Goal: Task Accomplishment & Management: Use online tool/utility

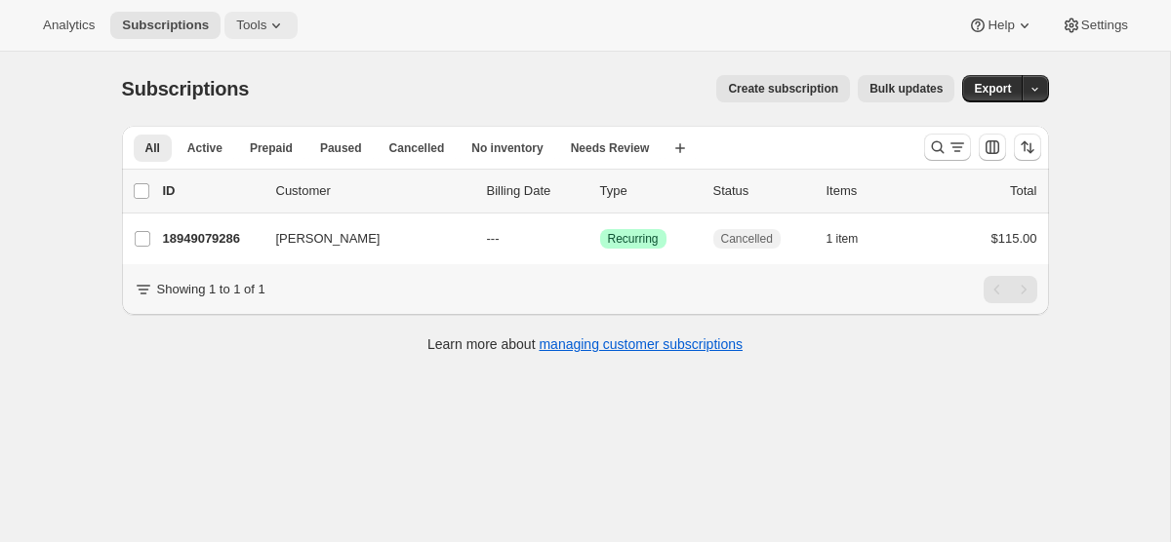
click at [258, 23] on span "Tools" at bounding box center [251, 26] width 30 height 16
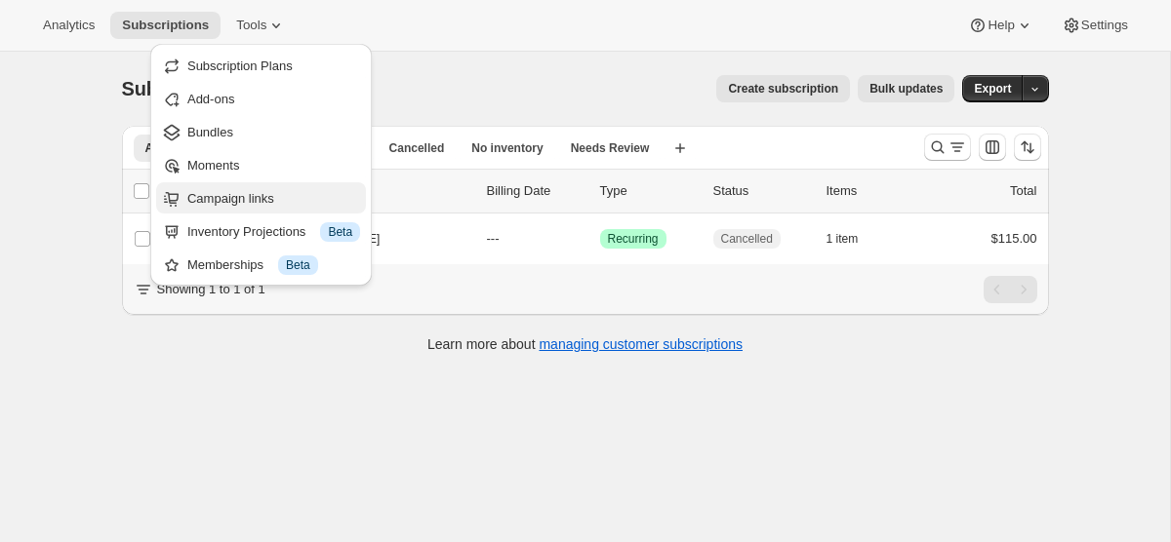
click at [265, 198] on span "Campaign links" at bounding box center [230, 198] width 87 height 15
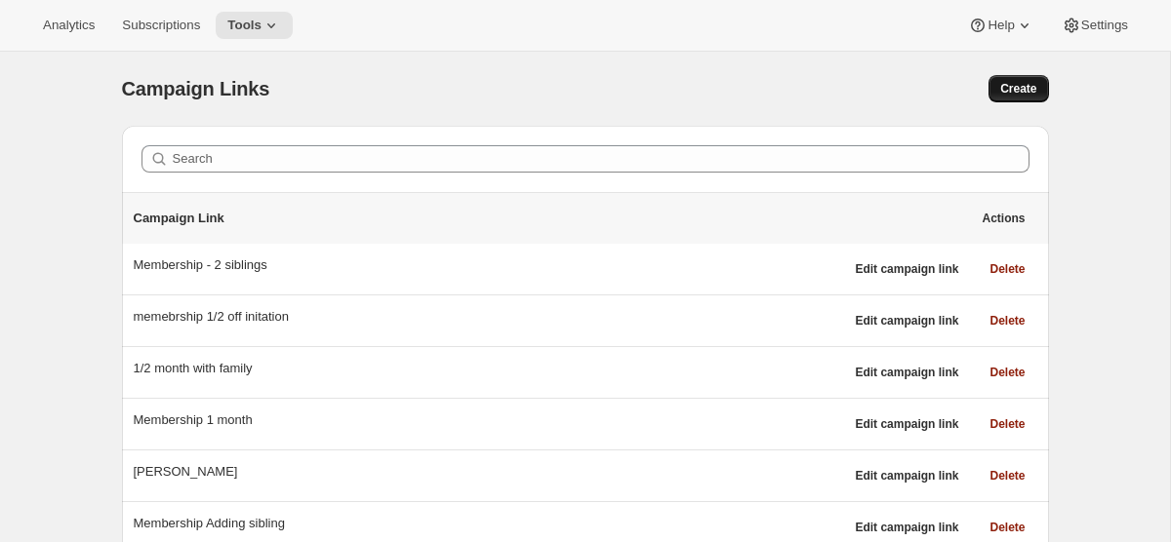
click at [1016, 97] on button "Create" at bounding box center [1018, 88] width 60 height 27
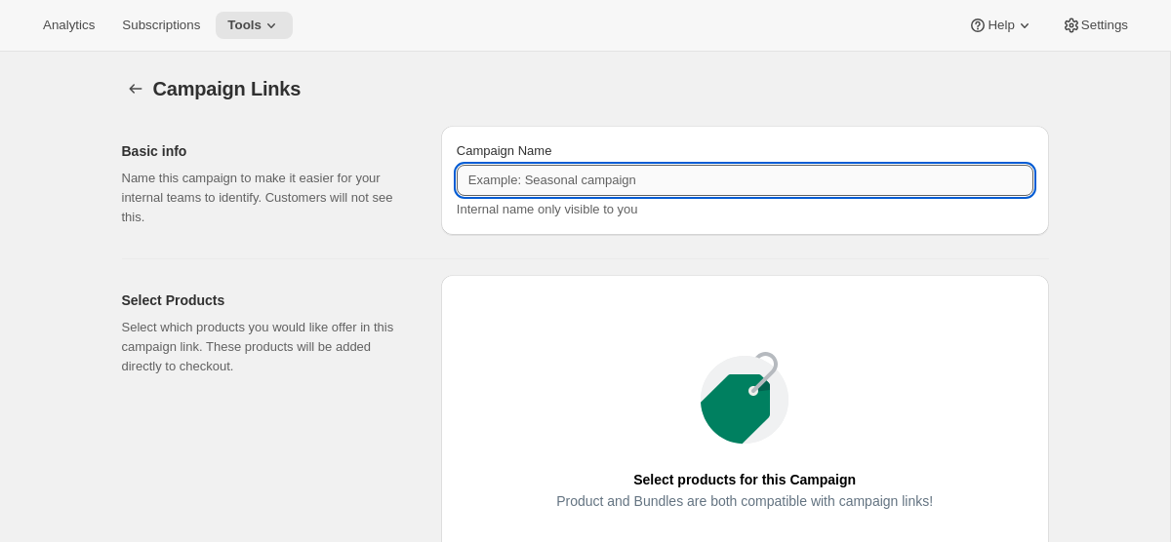
click at [548, 182] on input "Campaign Name" at bounding box center [745, 180] width 577 height 31
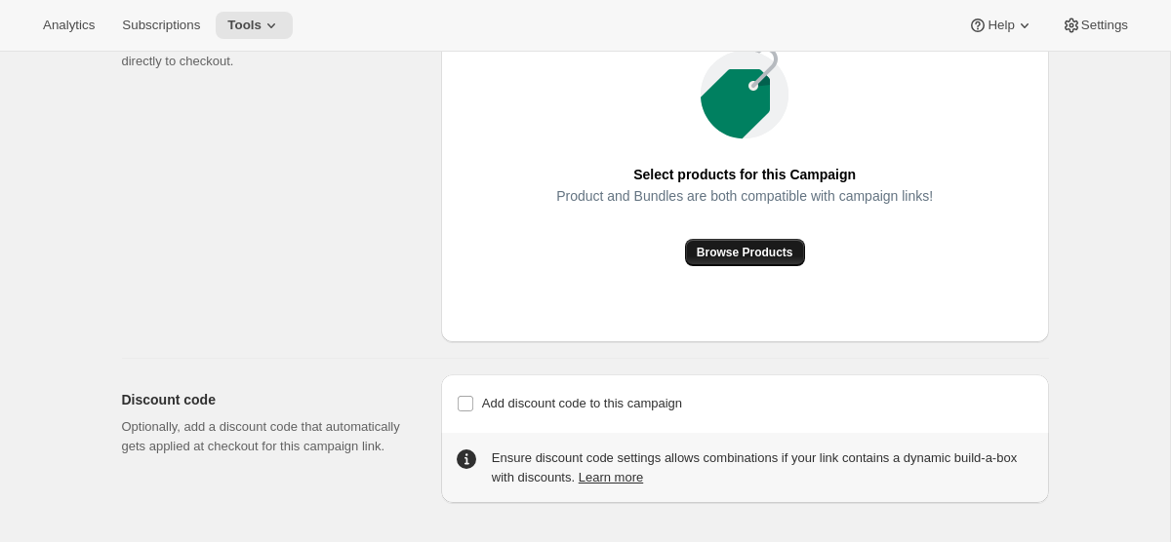
type input "[PERSON_NAME]"
click at [728, 254] on span "Browse Products" at bounding box center [745, 253] width 97 height 16
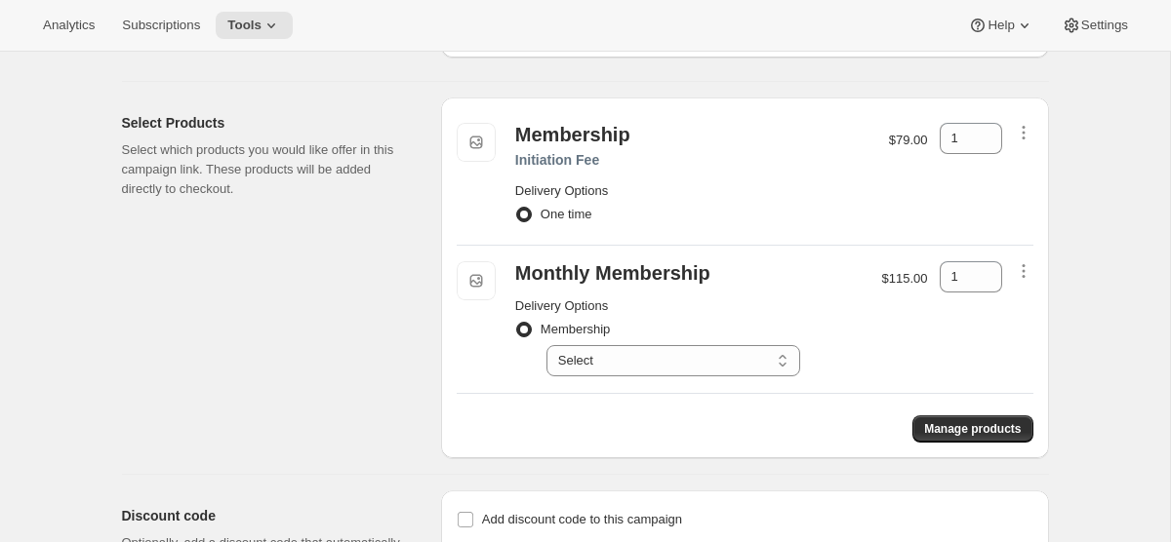
scroll to position [134, 0]
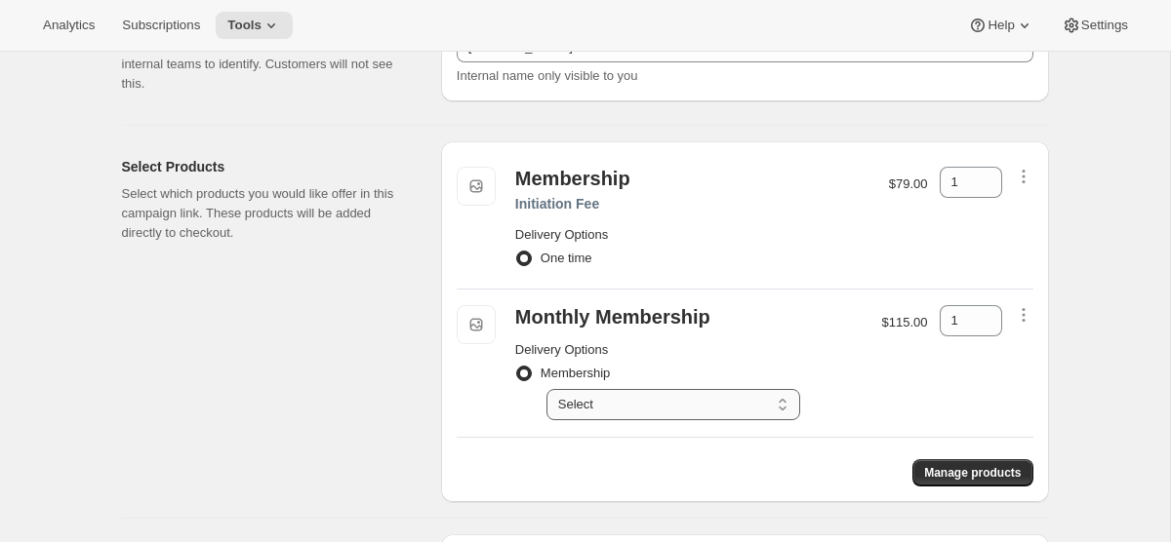
click at [696, 419] on select "Select Deliver every 1 month" at bounding box center [673, 404] width 254 height 31
select select "gid://shopify/SellingPlan/5338071286"
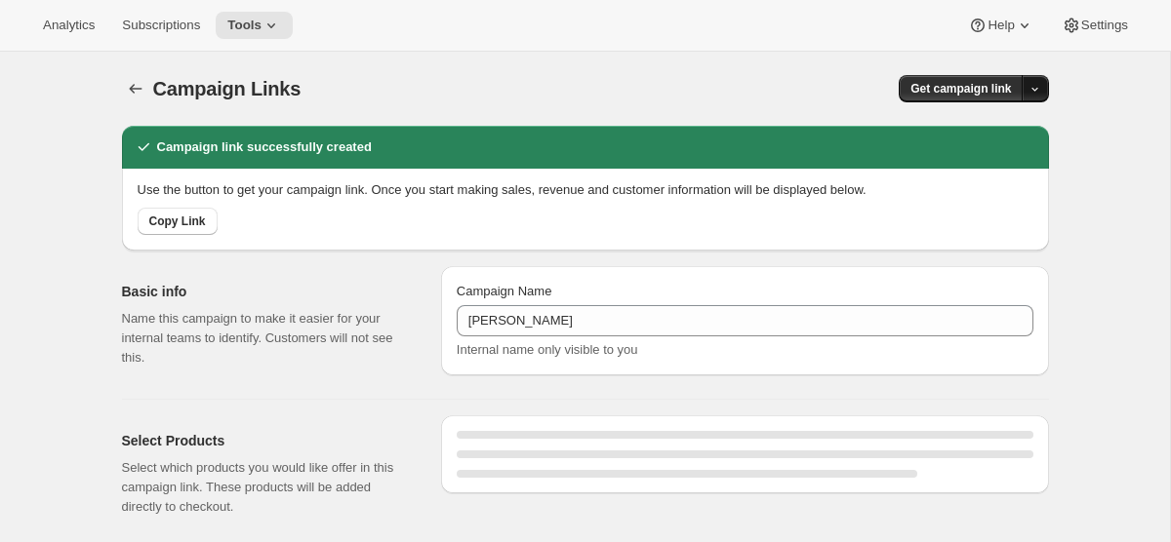
select select "gid://shopify/SellingPlan/5338071286"
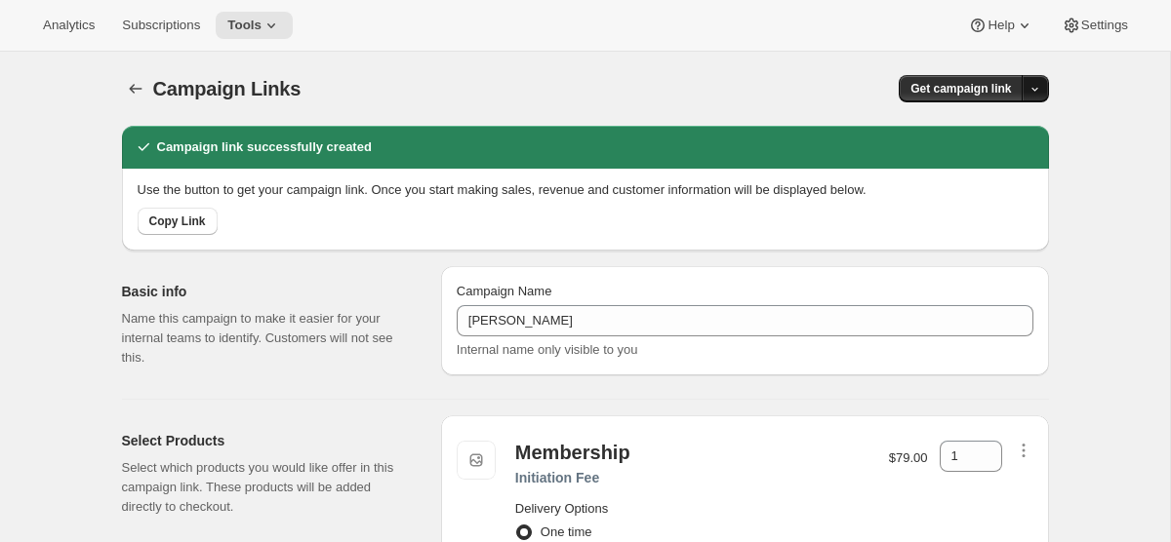
click at [1036, 91] on icon "button" at bounding box center [1034, 89] width 13 height 13
click at [1017, 123] on span "Copy Link" at bounding box center [1008, 129] width 57 height 15
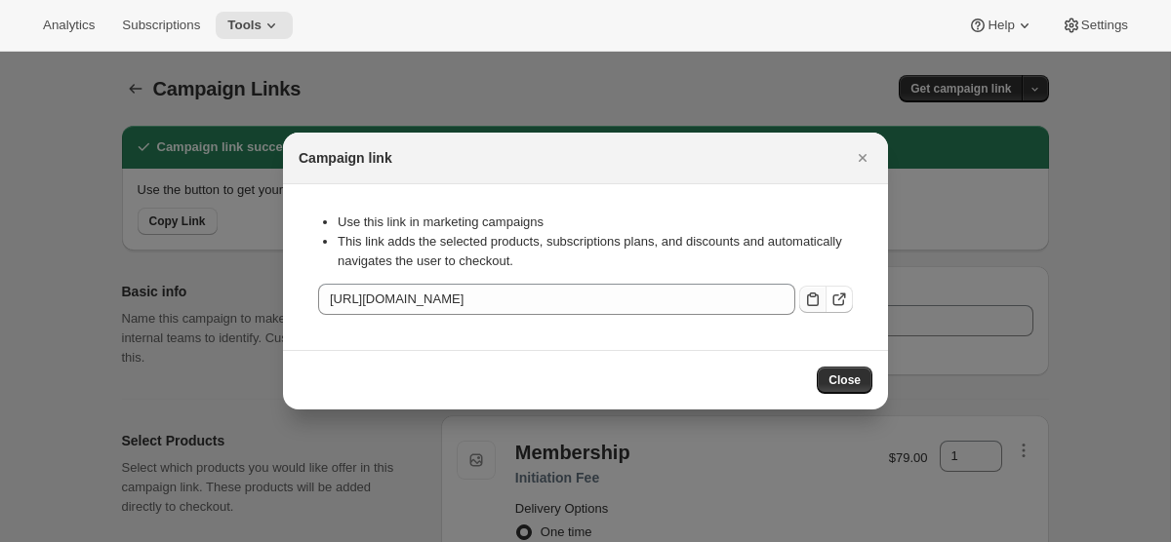
click at [807, 297] on icon ":r28:" at bounding box center [813, 300] width 12 height 14
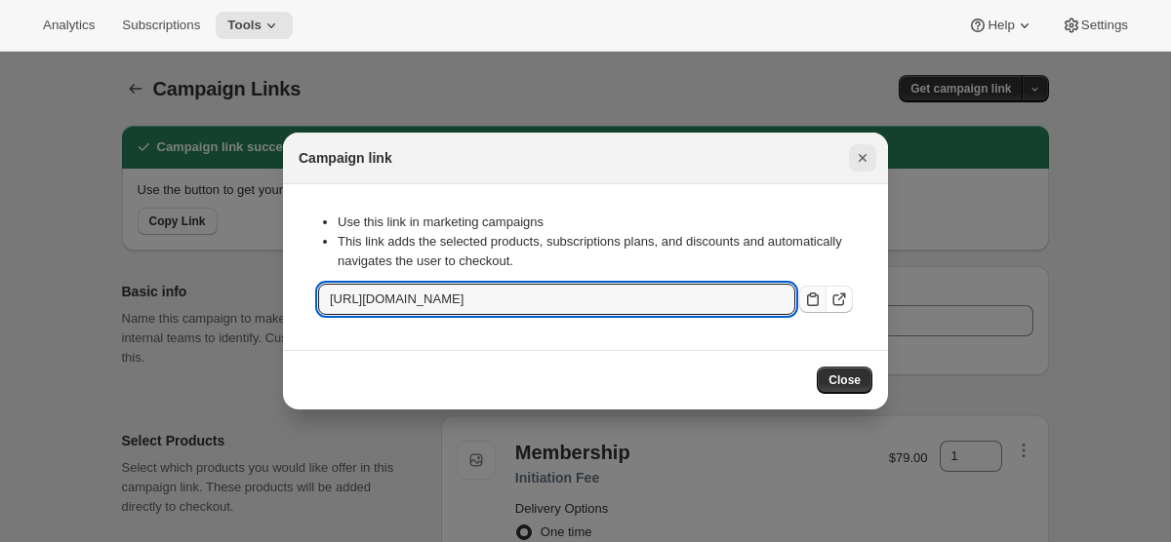
click at [858, 155] on icon "Close" at bounding box center [862, 158] width 8 height 8
